Goal: Download file/media

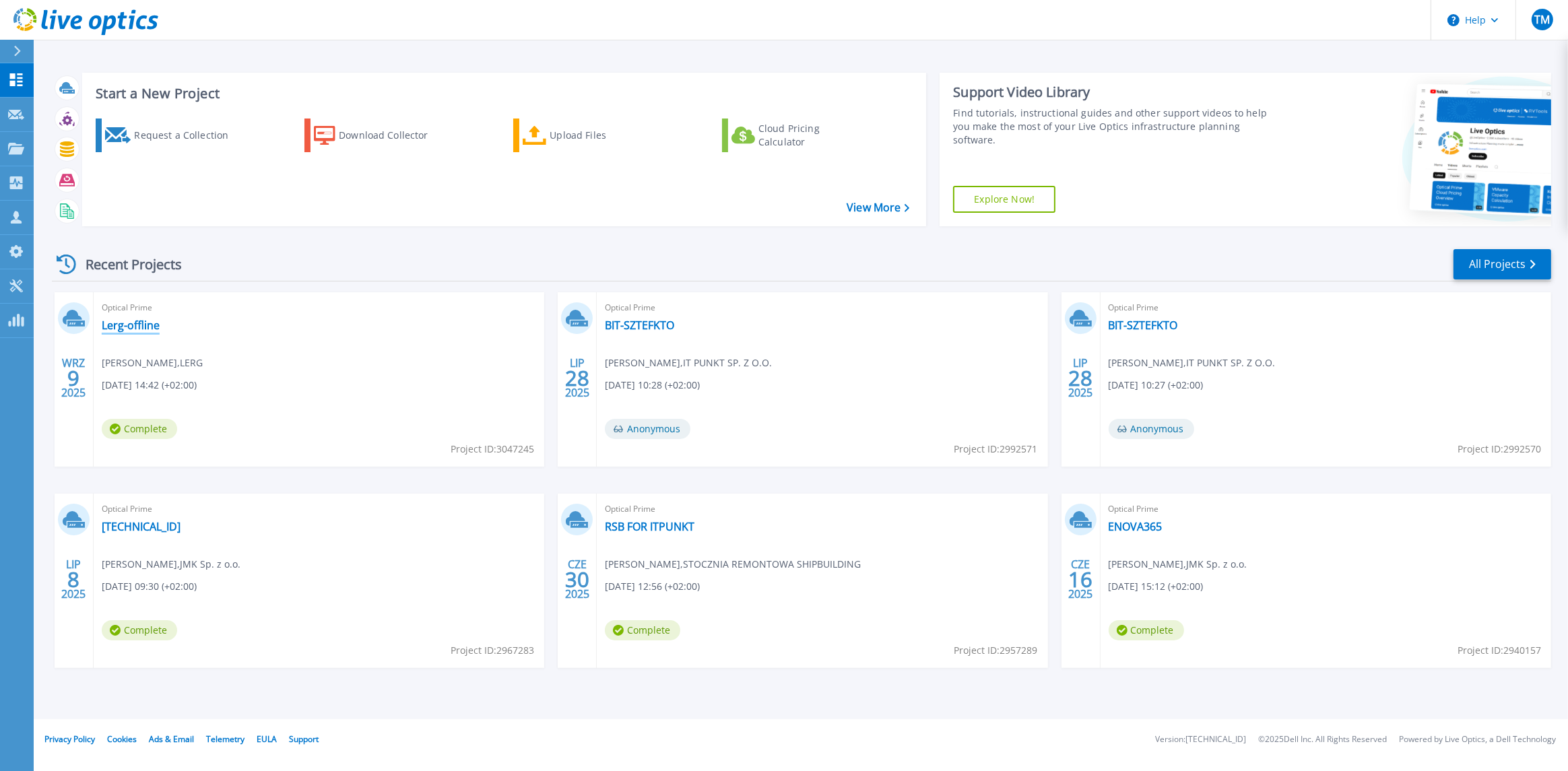
click at [138, 327] on link "Lerg-offline" at bounding box center [131, 326] width 58 height 13
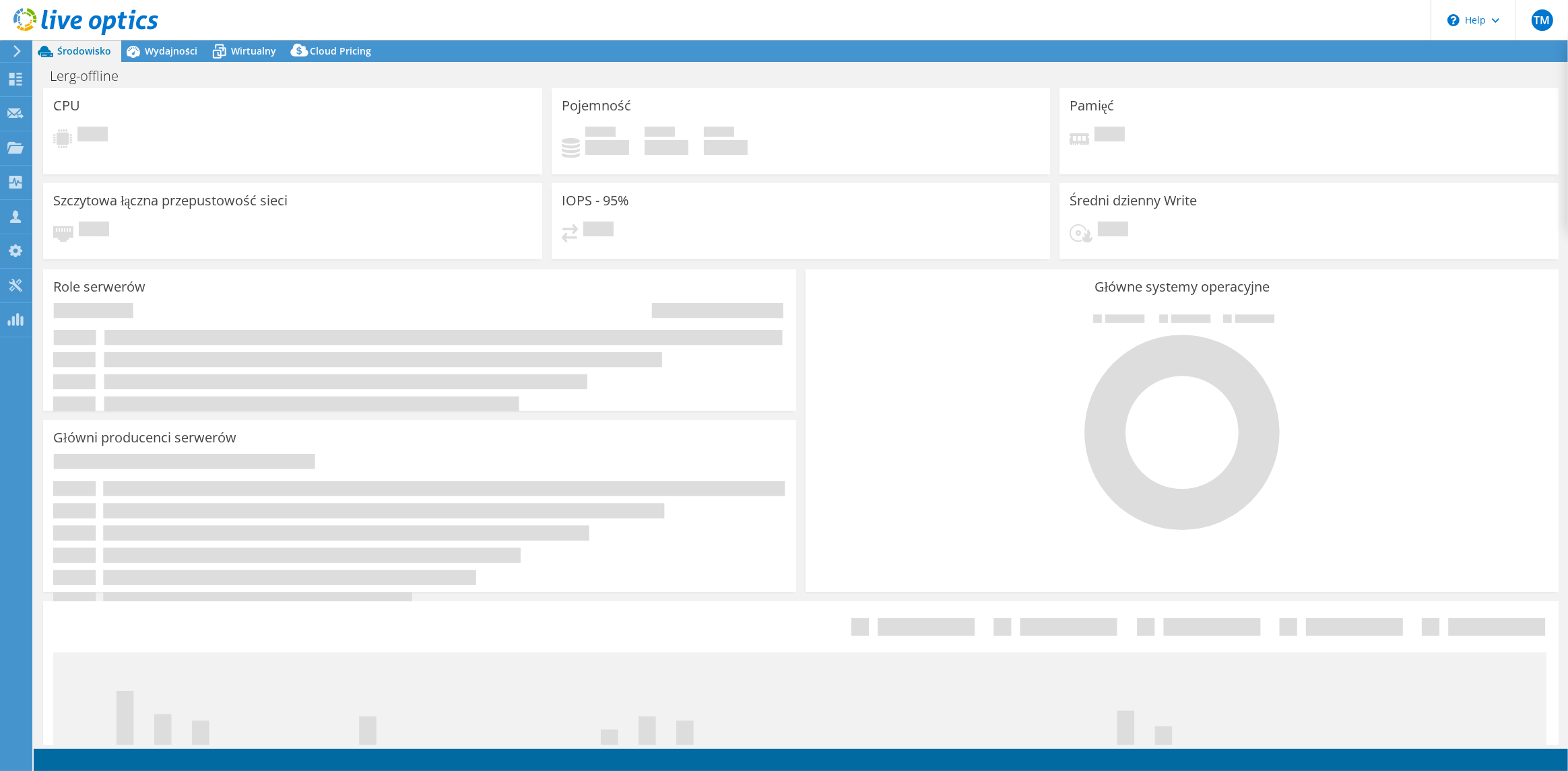
select select "USD"
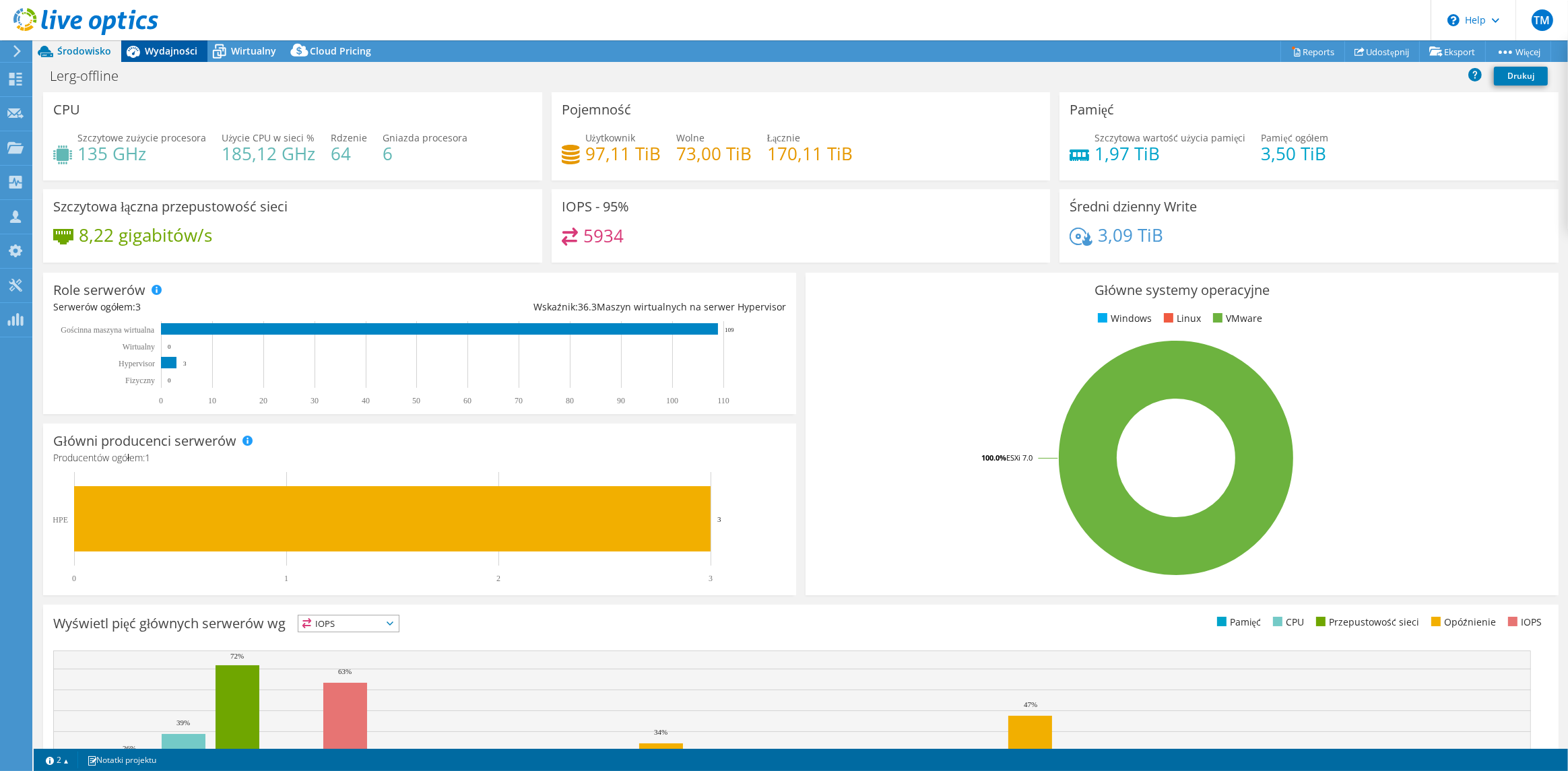
click at [173, 50] on span "Wydajności" at bounding box center [171, 50] width 53 height 13
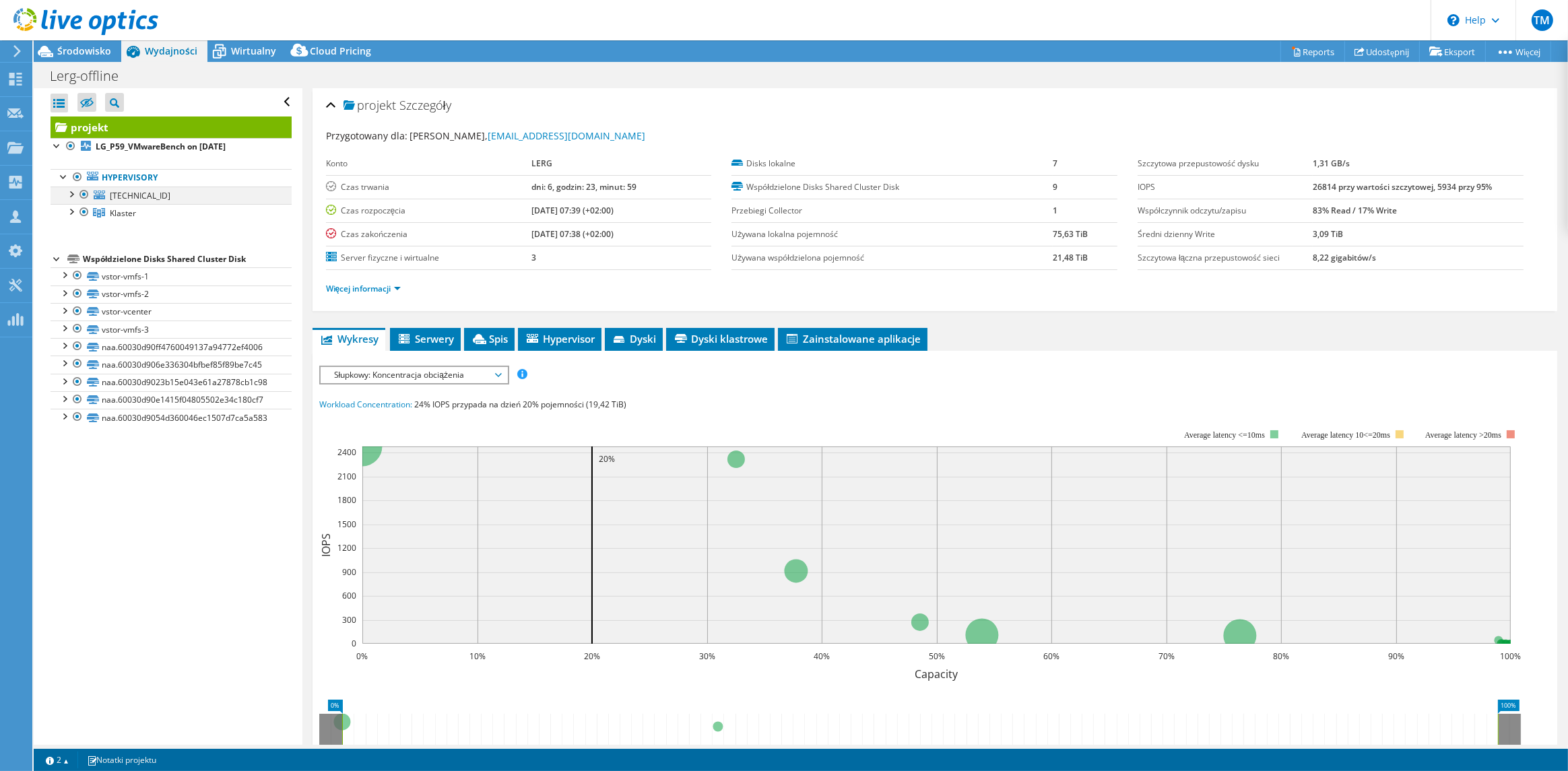
click at [70, 191] on div at bounding box center [70, 194] width 13 height 13
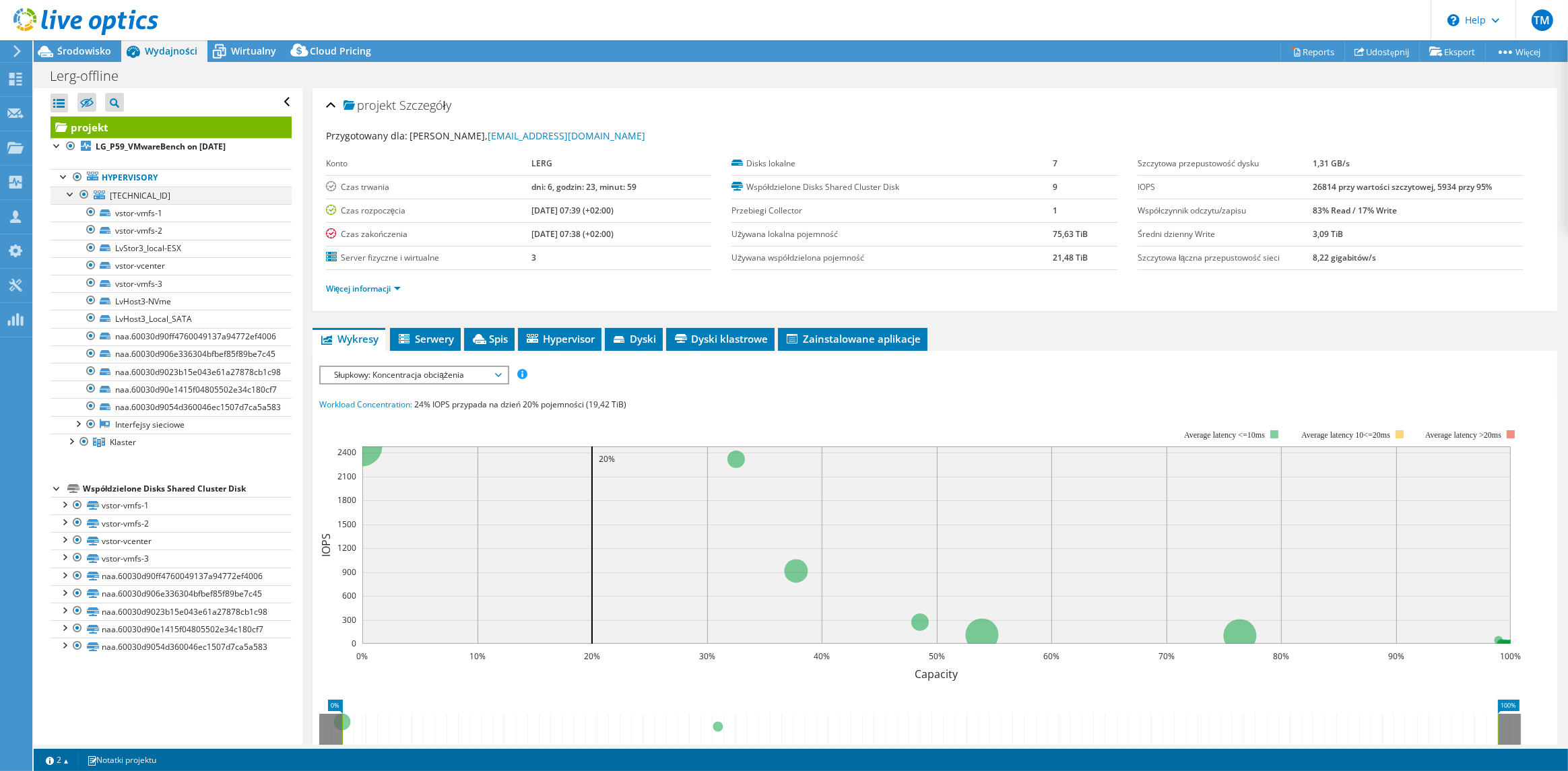
click at [71, 190] on div at bounding box center [70, 194] width 13 height 13
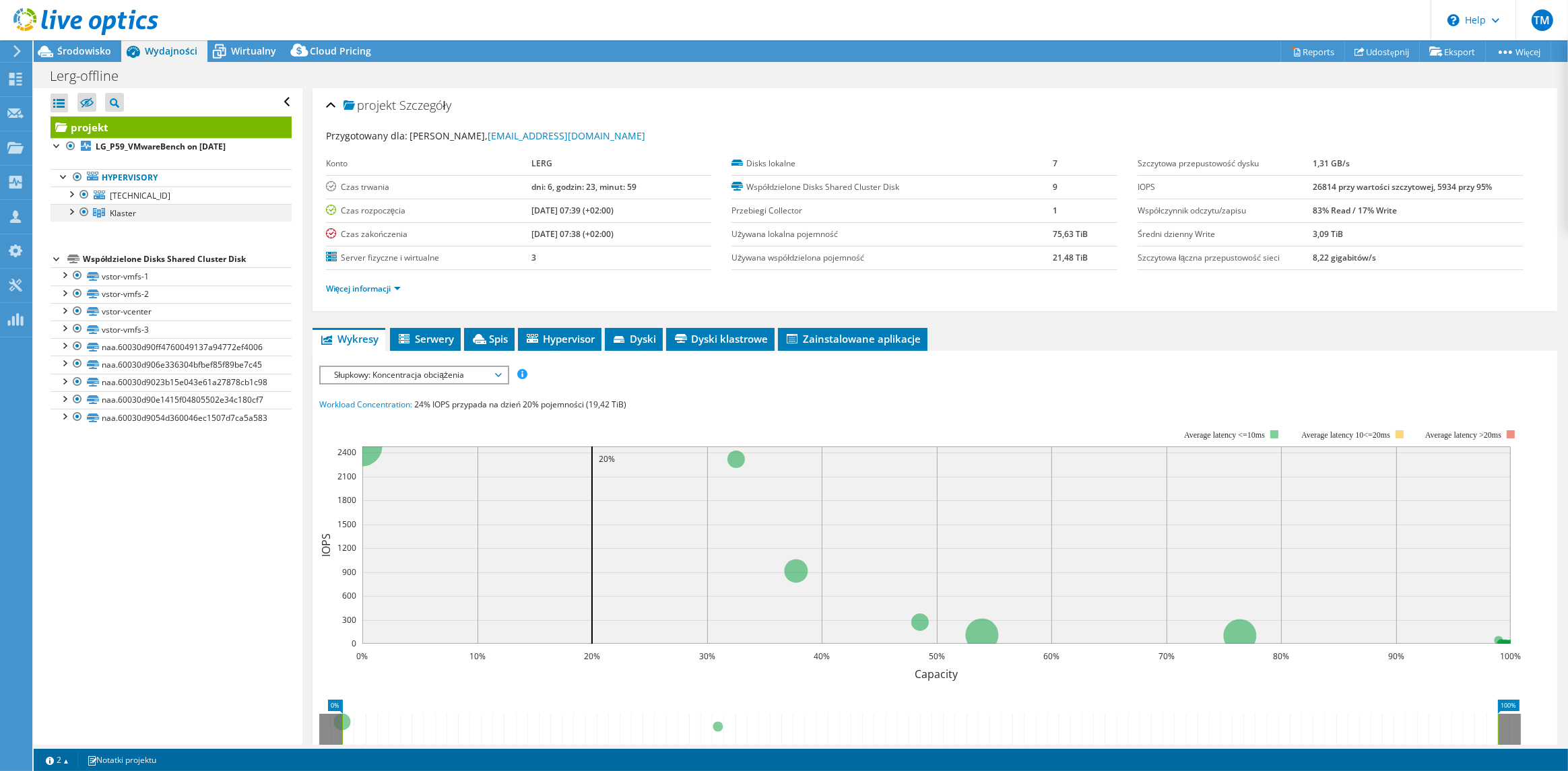
click at [71, 208] on div at bounding box center [70, 211] width 13 height 13
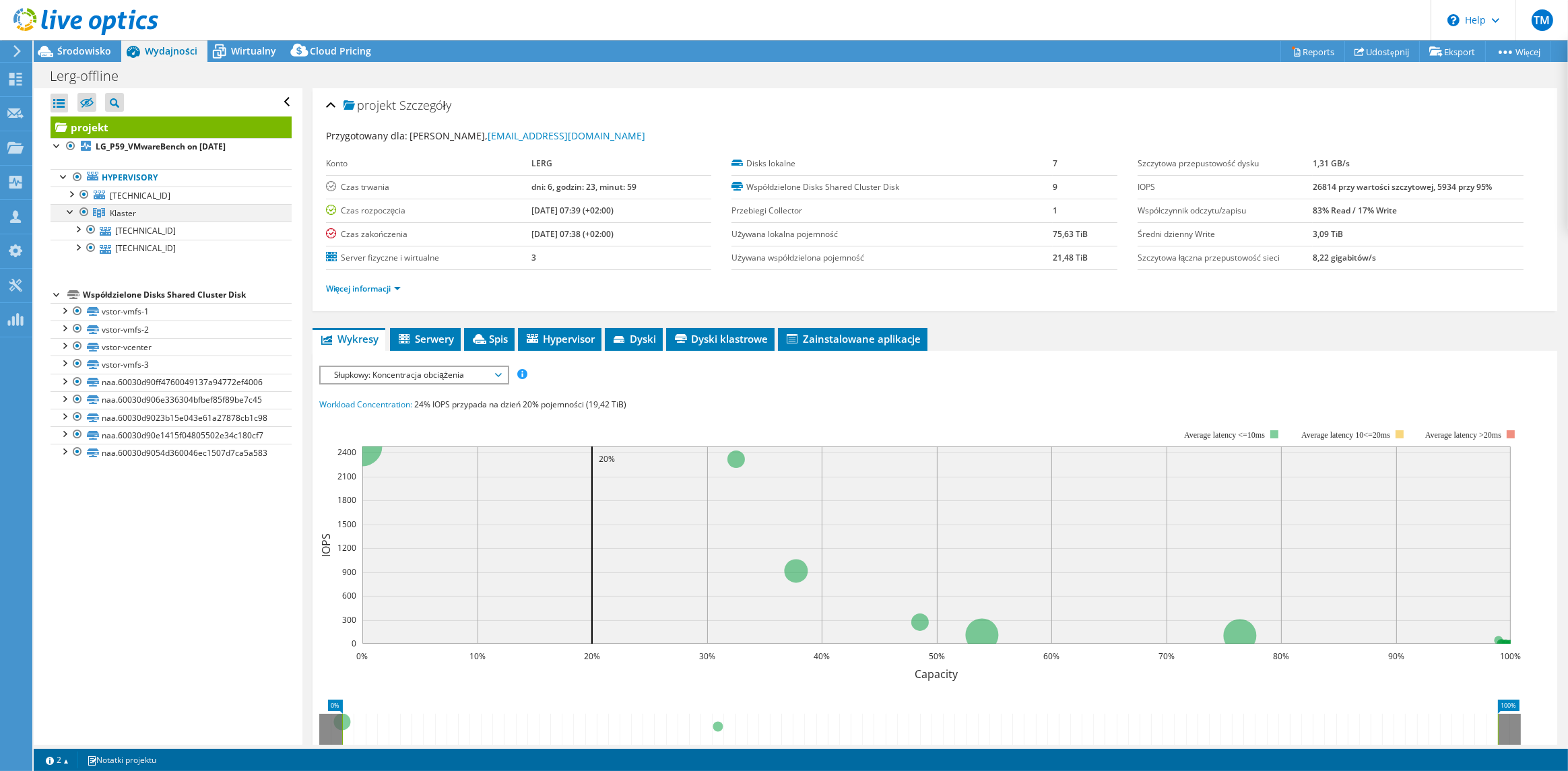
click at [68, 211] on div at bounding box center [70, 211] width 13 height 13
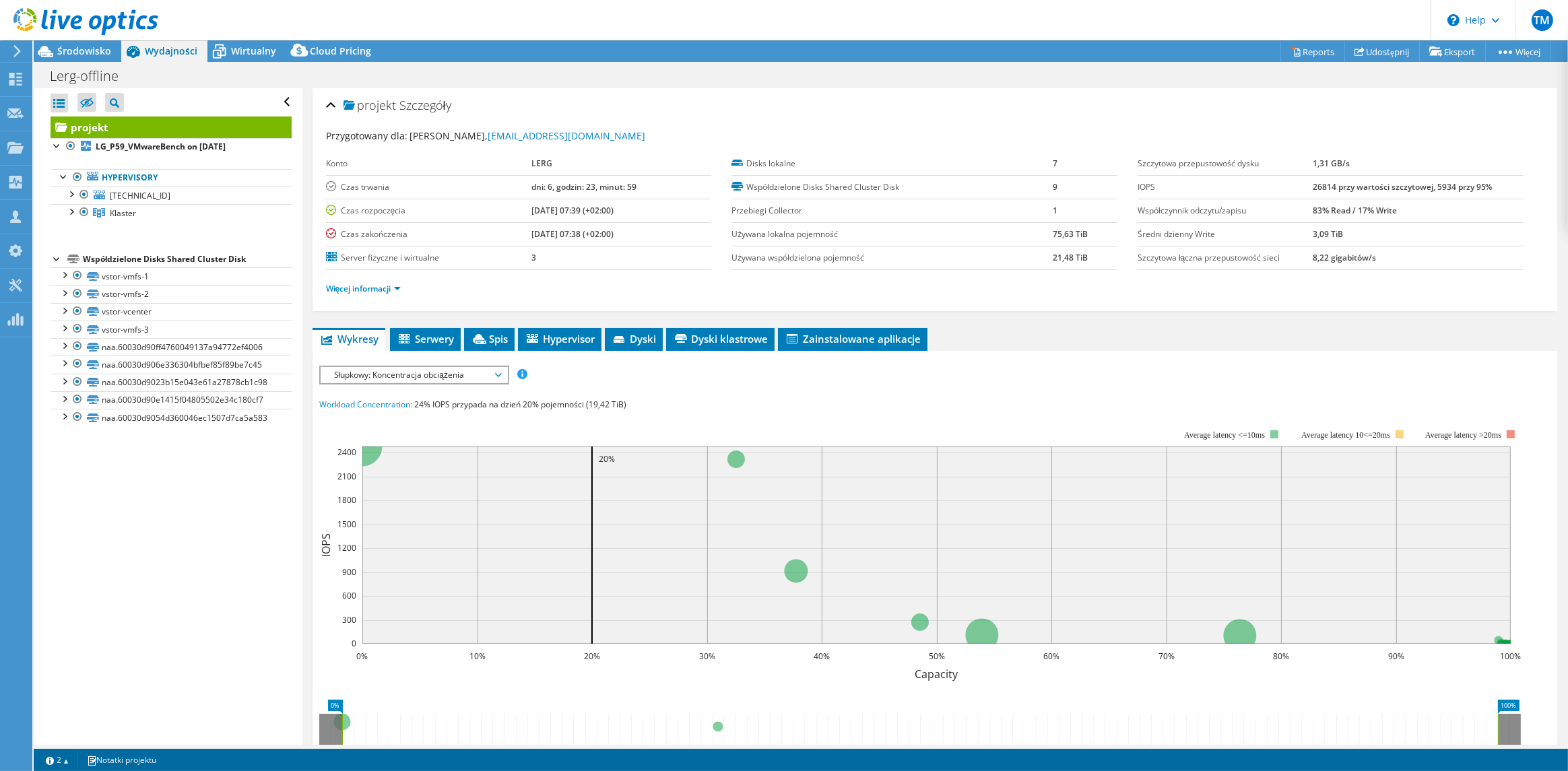
click at [478, 370] on span "Słupkowy: Koncentracja obciążenia" at bounding box center [414, 375] width 173 height 16
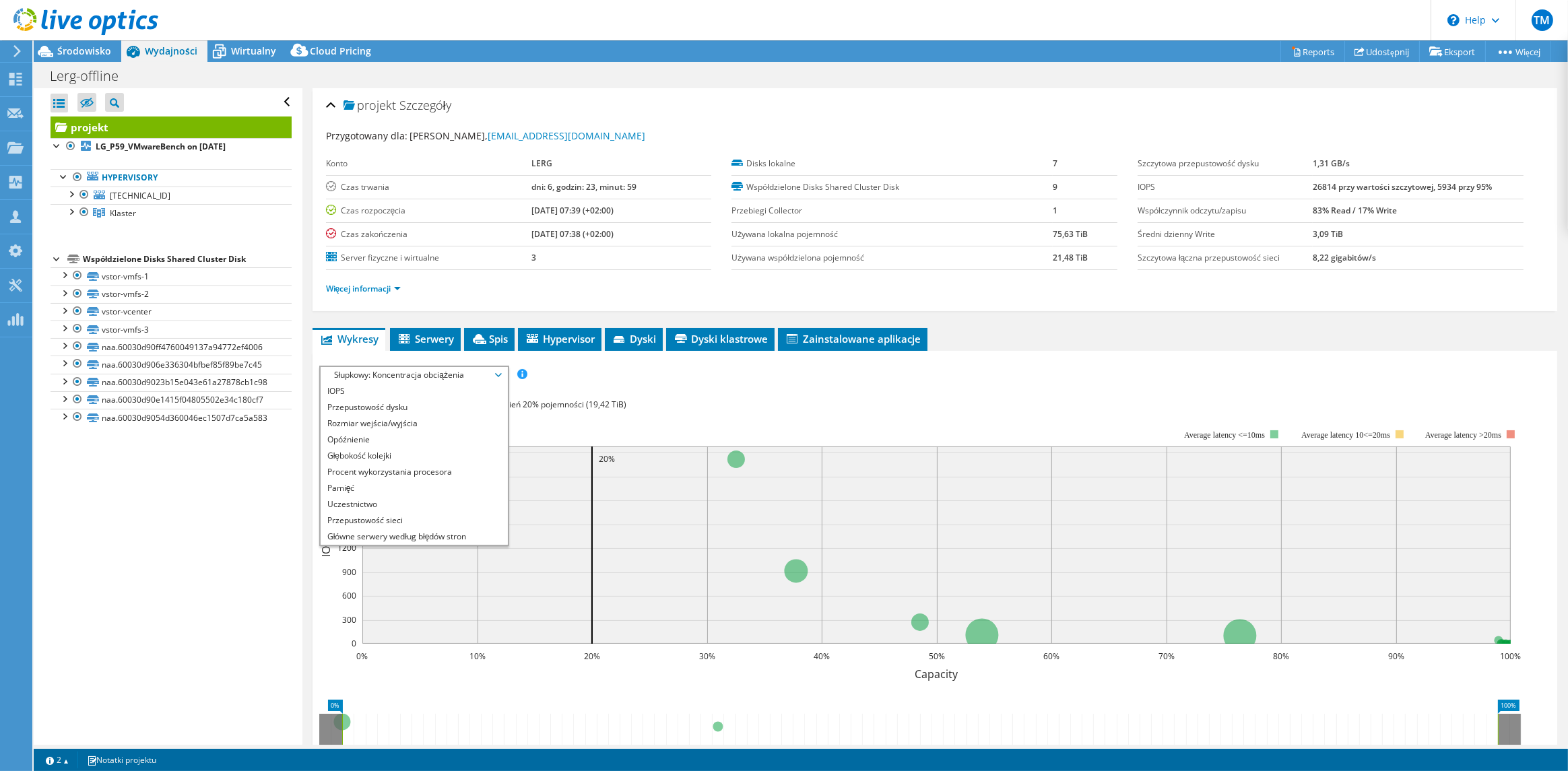
click at [498, 456] on ul "IOPS Przepustowość dysku Rozmiar wejścia/wyjścia Opóźnienie Głębokość kolejki P…" at bounding box center [414, 465] width 187 height 162
click at [356, 386] on li "IOPS" at bounding box center [414, 391] width 187 height 16
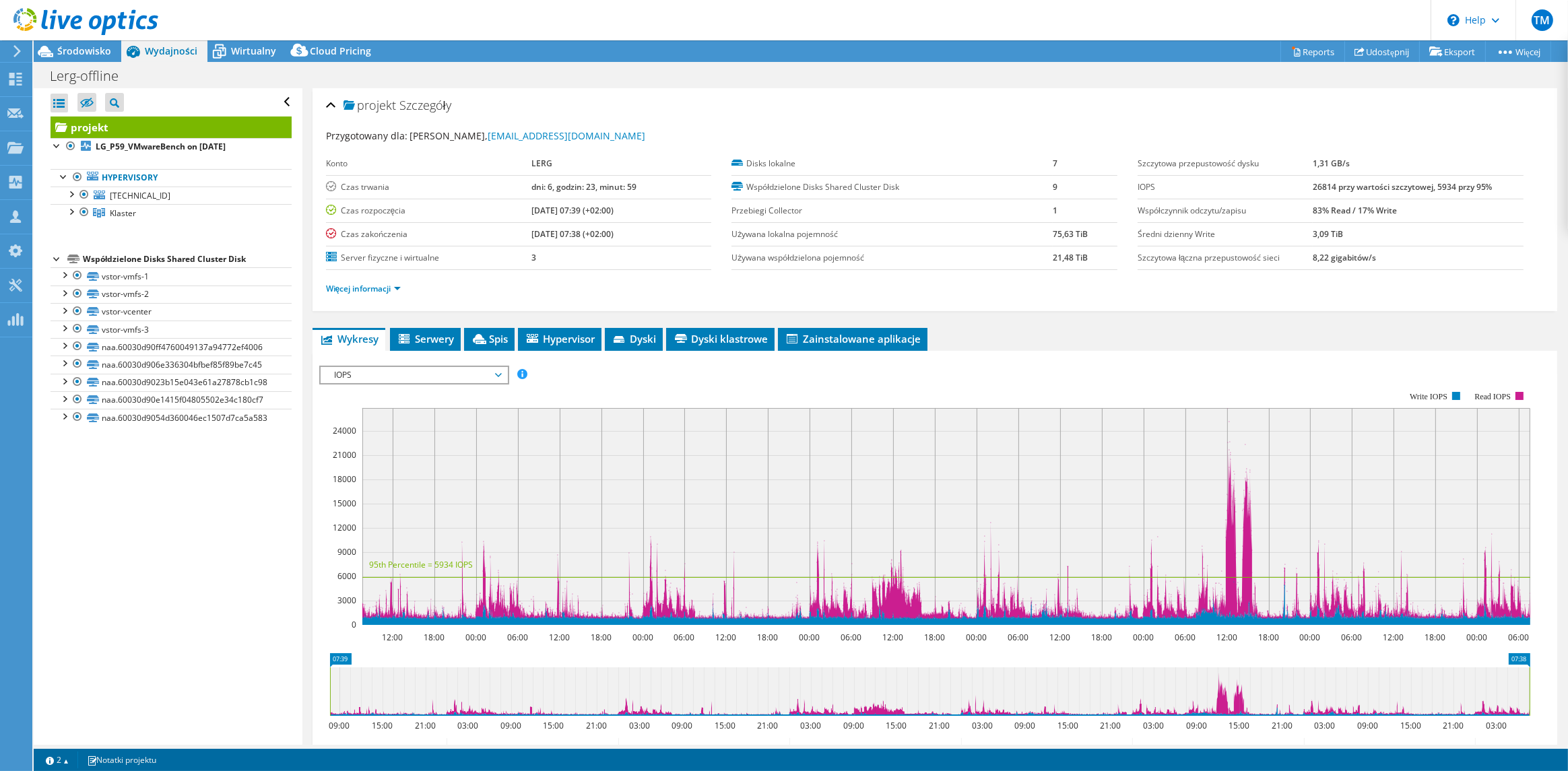
click at [146, 549] on div "Otwórz wszystkie Zamknij wszystko Ukryj wykluczone węzły Filtr drzewa projektu" at bounding box center [168, 417] width 268 height 657
click at [1299, 51] on link "Reports" at bounding box center [1313, 52] width 65 height 21
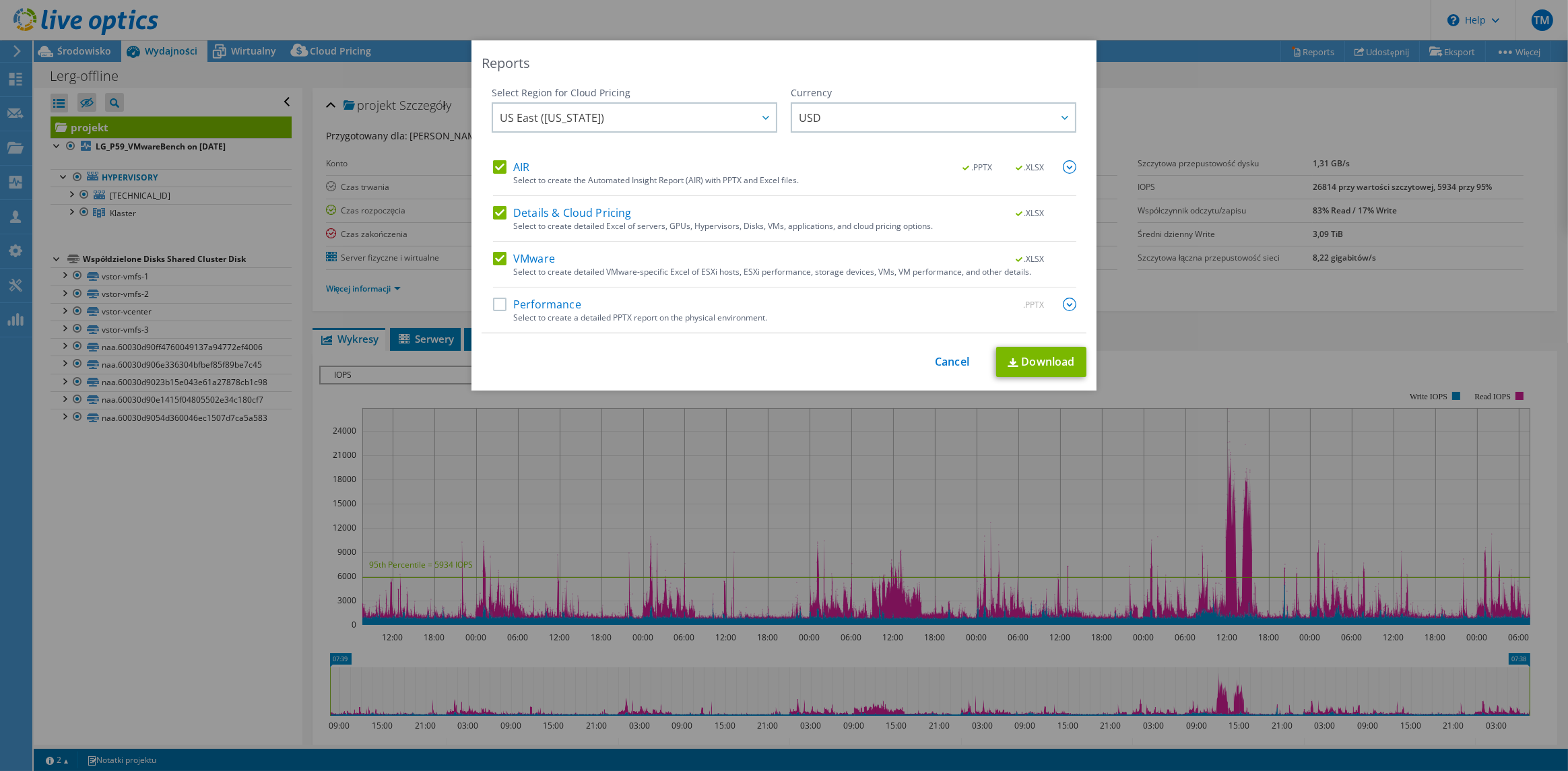
click at [493, 163] on label "AIR" at bounding box center [512, 167] width 37 height 13
click at [0, 0] on input "AIR" at bounding box center [0, 0] width 0 height 0
click at [493, 214] on label "Details & Cloud Pricing" at bounding box center [563, 213] width 139 height 13
click at [0, 0] on input "Details & Cloud Pricing" at bounding box center [0, 0] width 0 height 0
drag, startPoint x: 493, startPoint y: 302, endPoint x: 492, endPoint y: 290, distance: 12.0
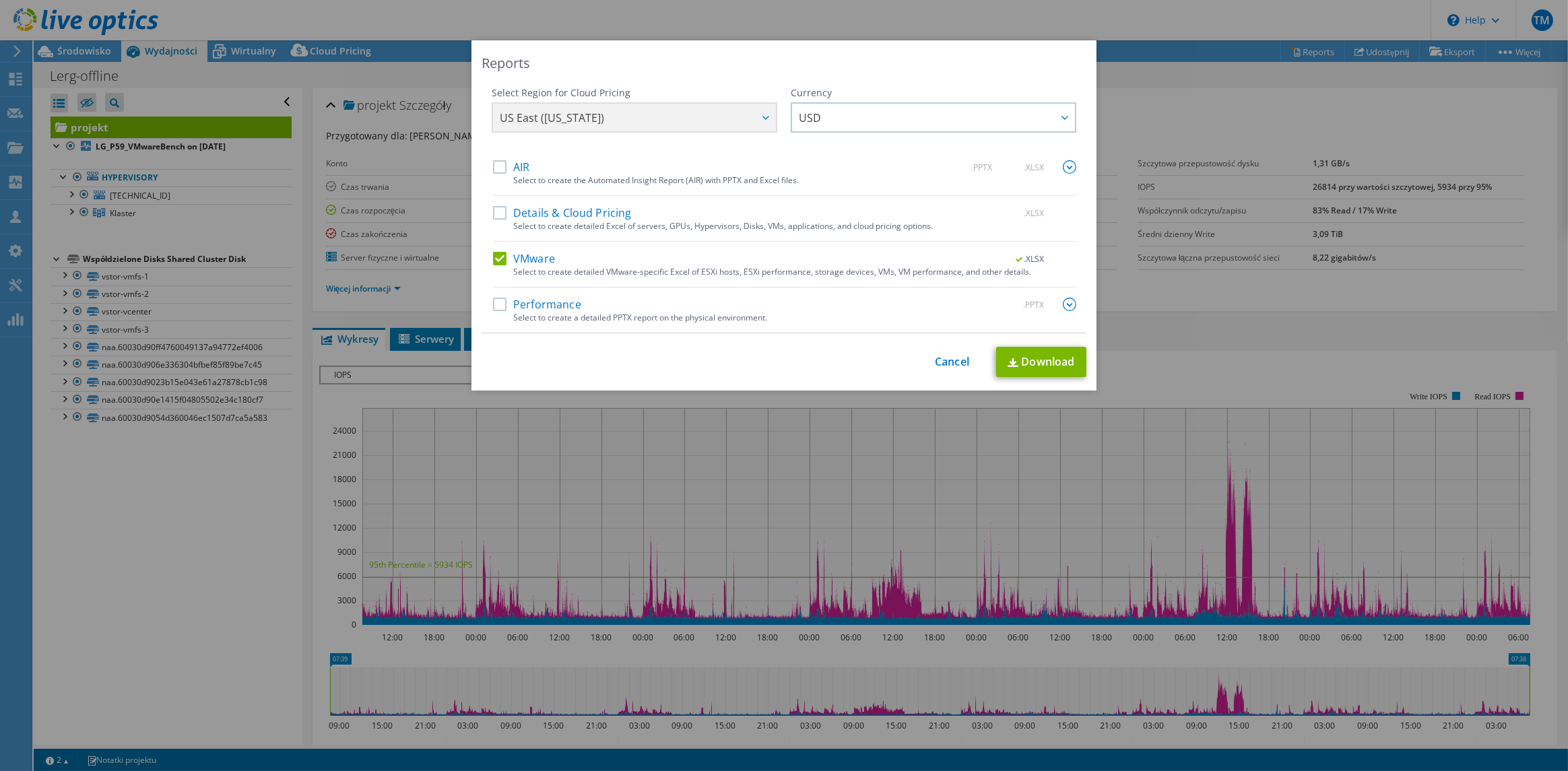
click at [493, 300] on label "Performance" at bounding box center [538, 305] width 89 height 13
click at [0, 0] on input "Performance" at bounding box center [0, 0] width 0 height 0
click at [494, 258] on label "VMware" at bounding box center [524, 258] width 62 height 13
click at [0, 0] on input "VMware" at bounding box center [0, 0] width 0 height 0
click at [1044, 370] on link "Download" at bounding box center [1042, 361] width 91 height 30
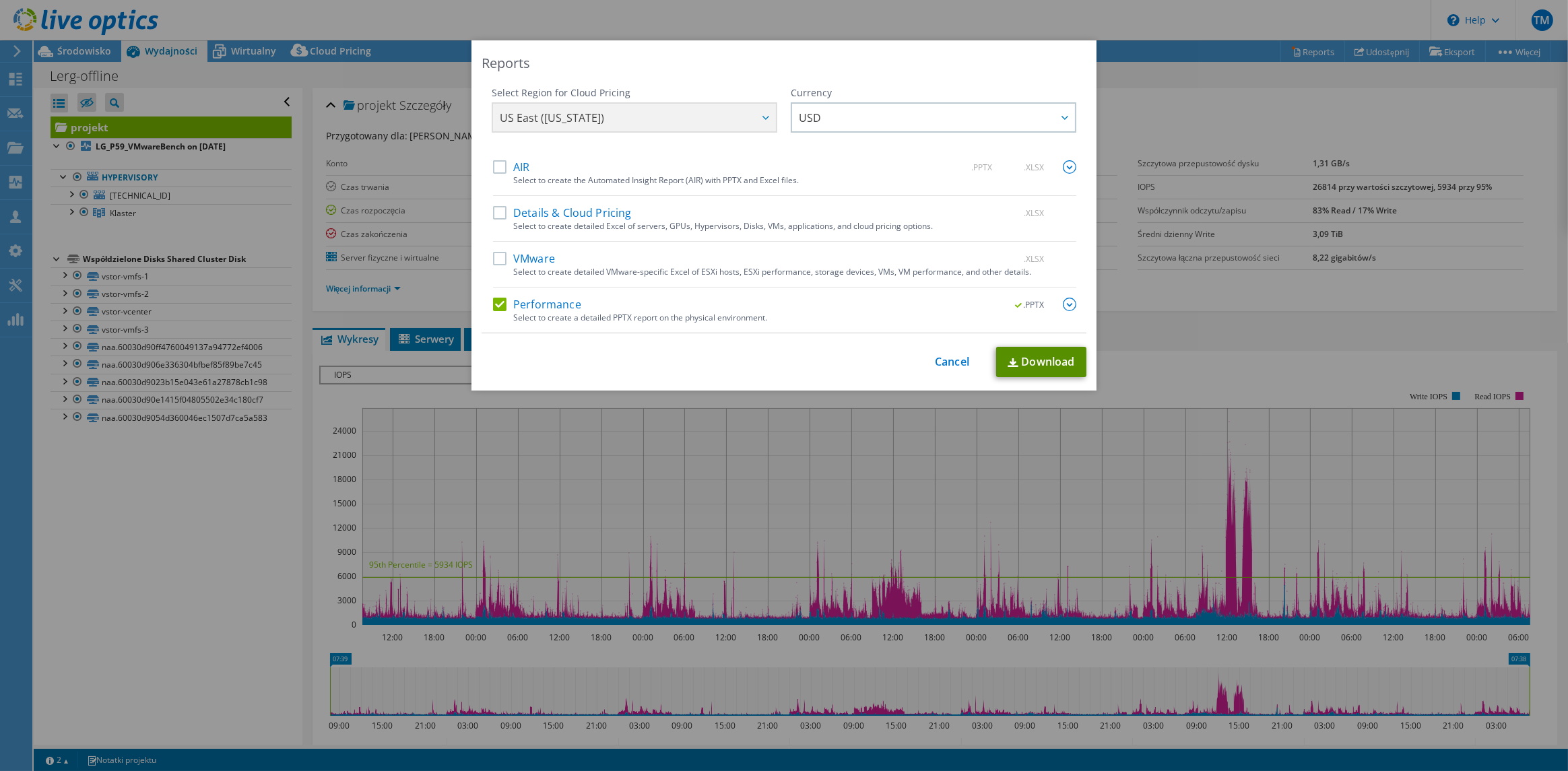
click at [1046, 363] on link "Download" at bounding box center [1042, 361] width 91 height 30
drag, startPoint x: 949, startPoint y: 359, endPoint x: 943, endPoint y: 365, distance: 8.5
click at [949, 359] on link "Cancel" at bounding box center [952, 361] width 35 height 13
